Goal: Transaction & Acquisition: Purchase product/service

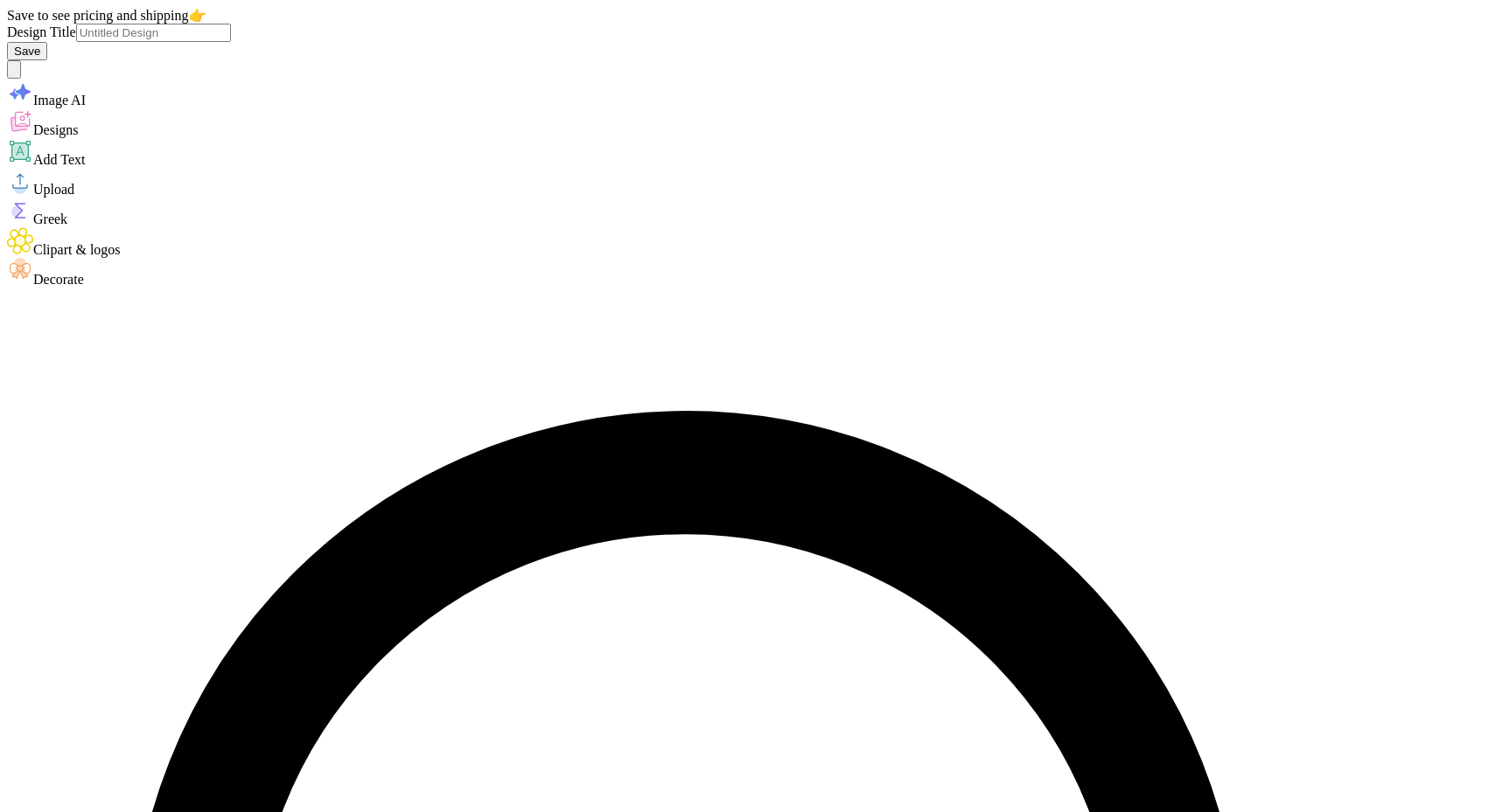
scroll to position [9, 0]
